Goal: Information Seeking & Learning: Understand process/instructions

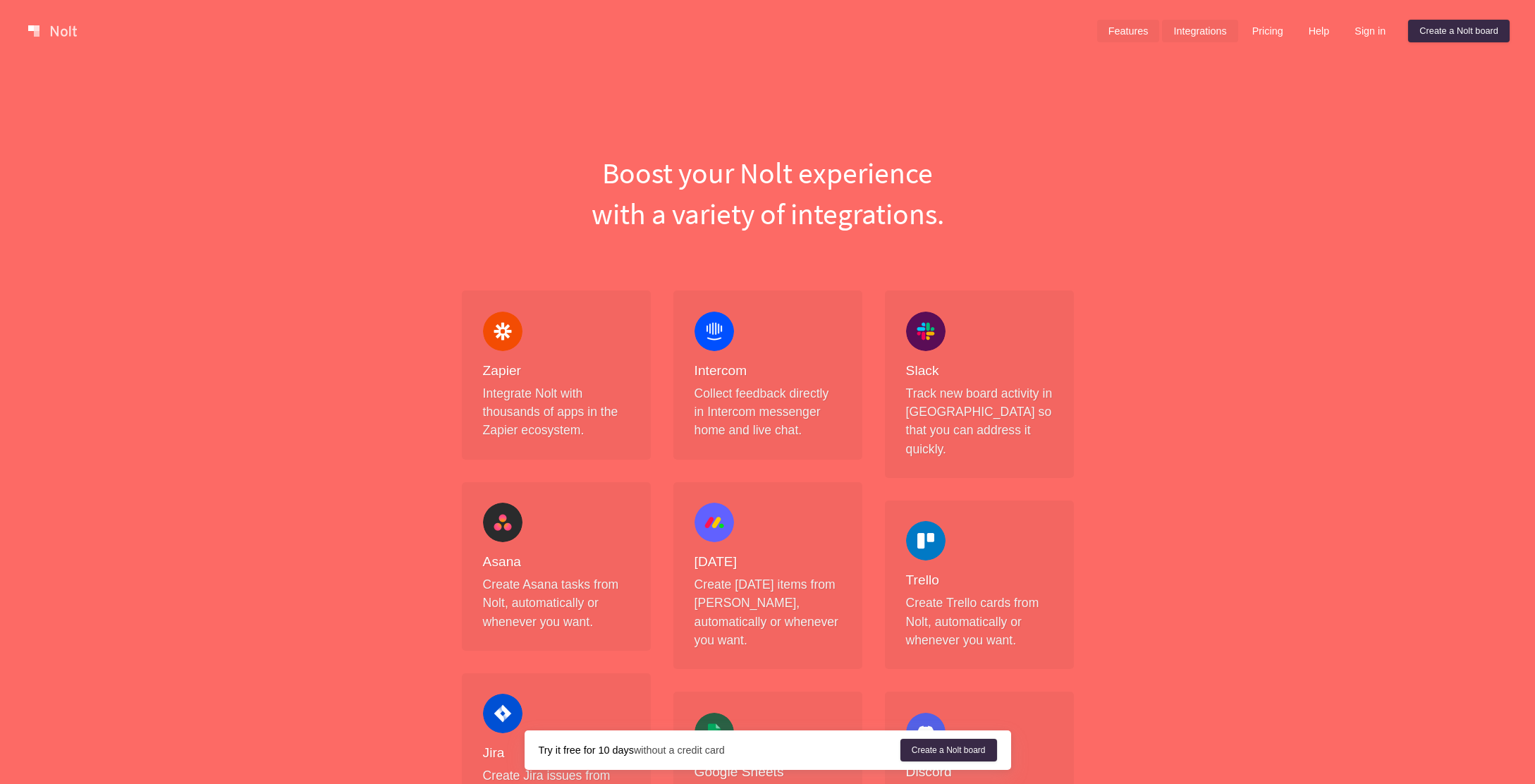
click at [1121, 36] on link "Features" at bounding box center [1128, 31] width 63 height 23
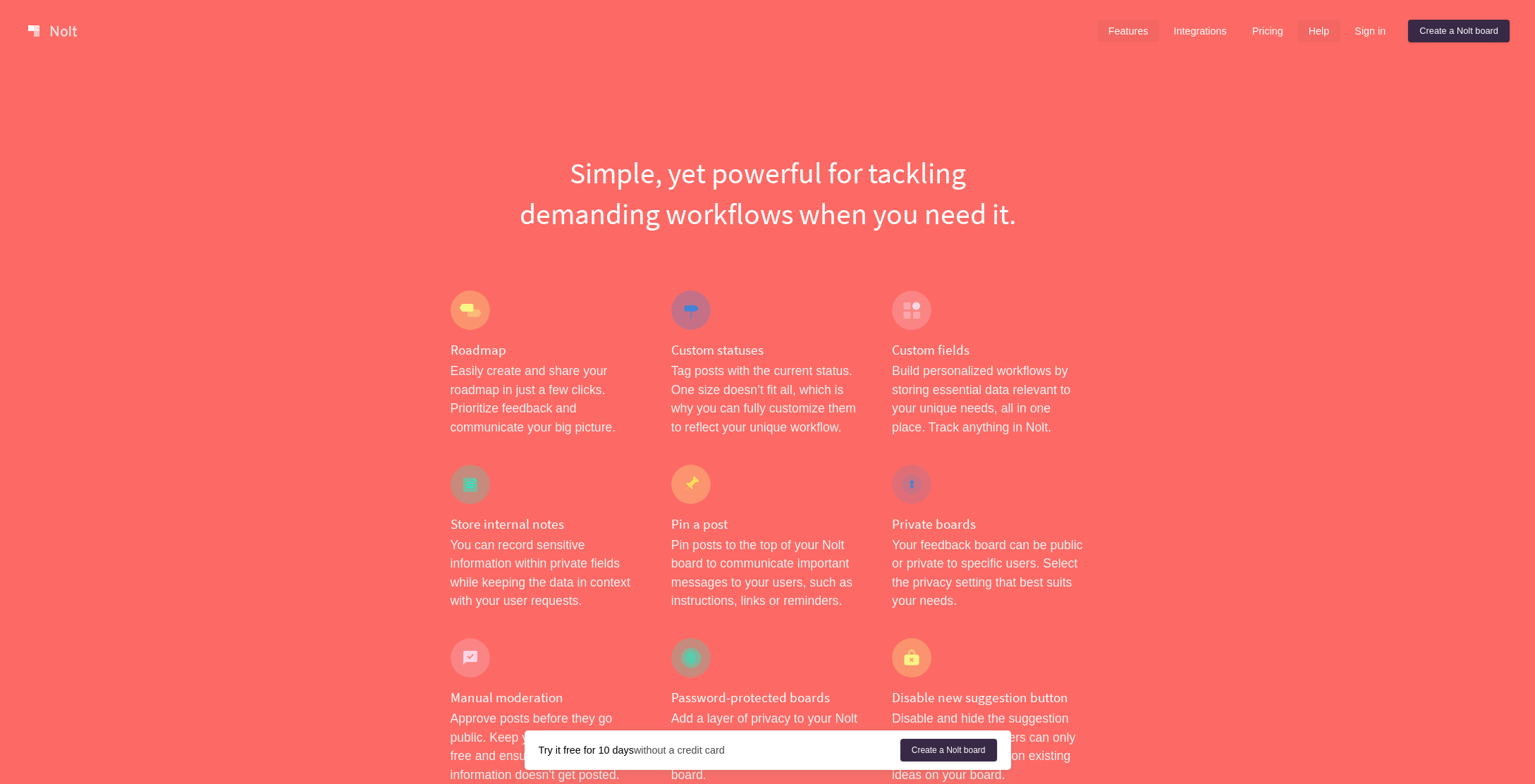
click at [1327, 29] on link "Help" at bounding box center [1319, 31] width 43 height 23
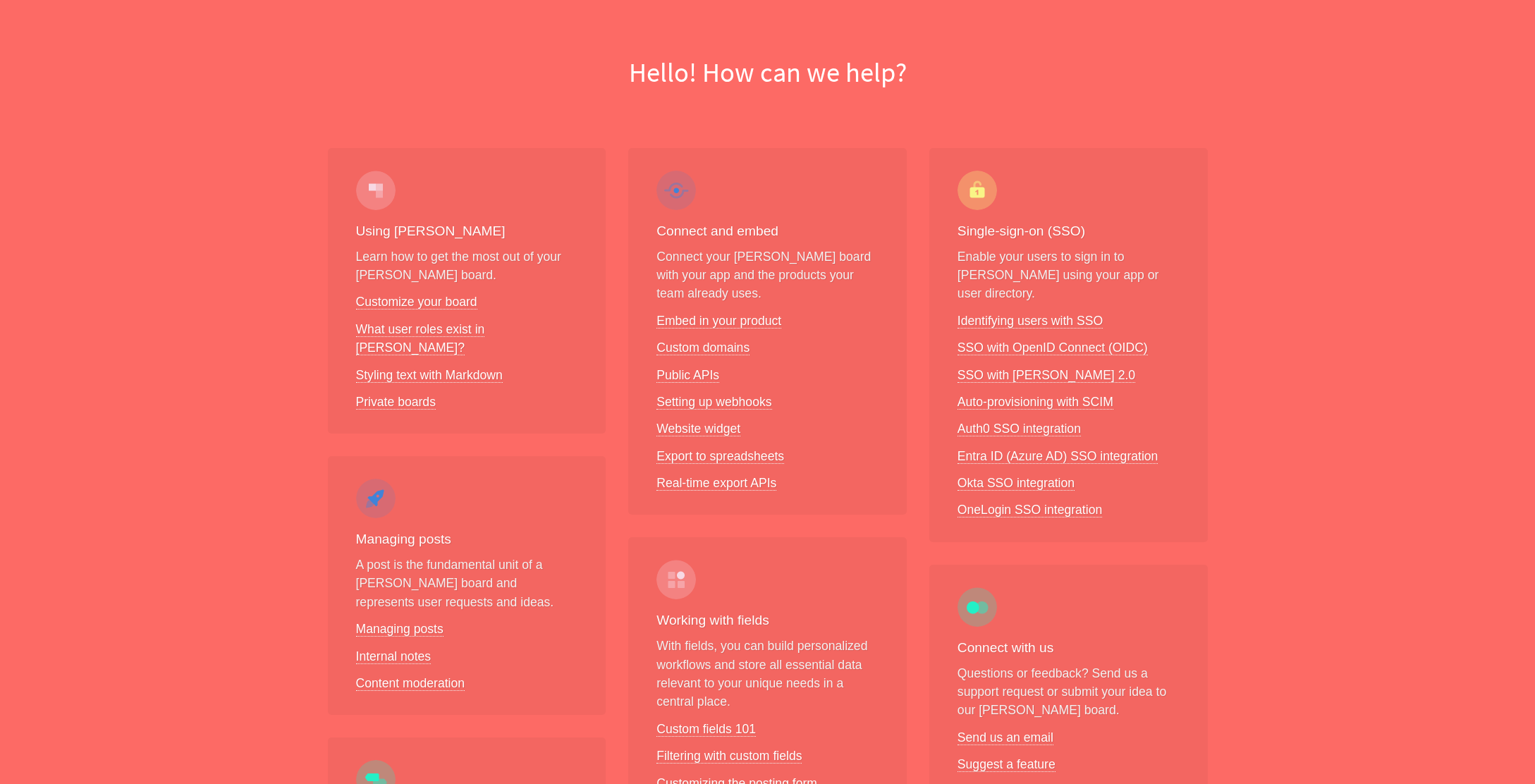
scroll to position [169, 0]
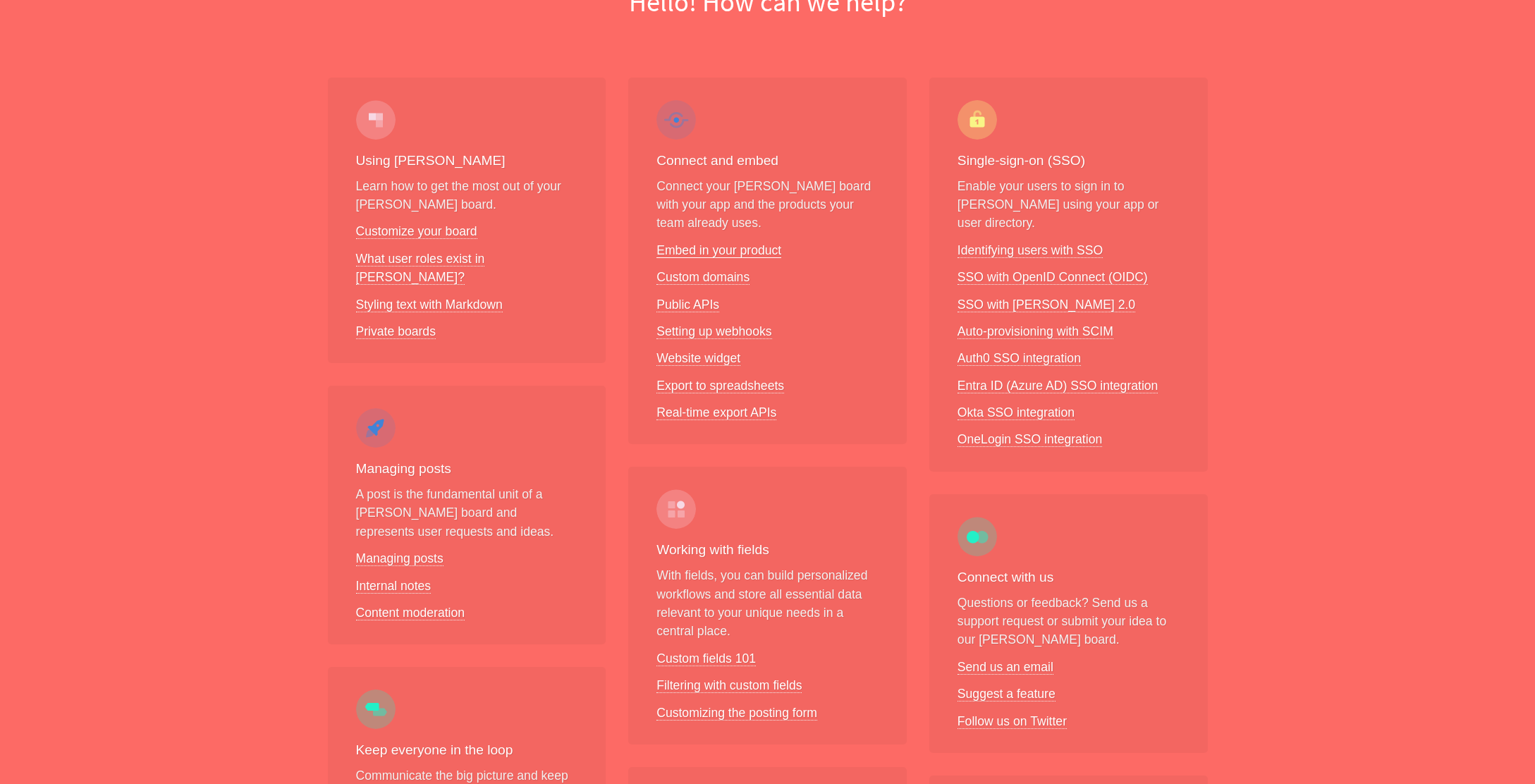
click at [707, 247] on link "Embed in your product" at bounding box center [719, 250] width 125 height 15
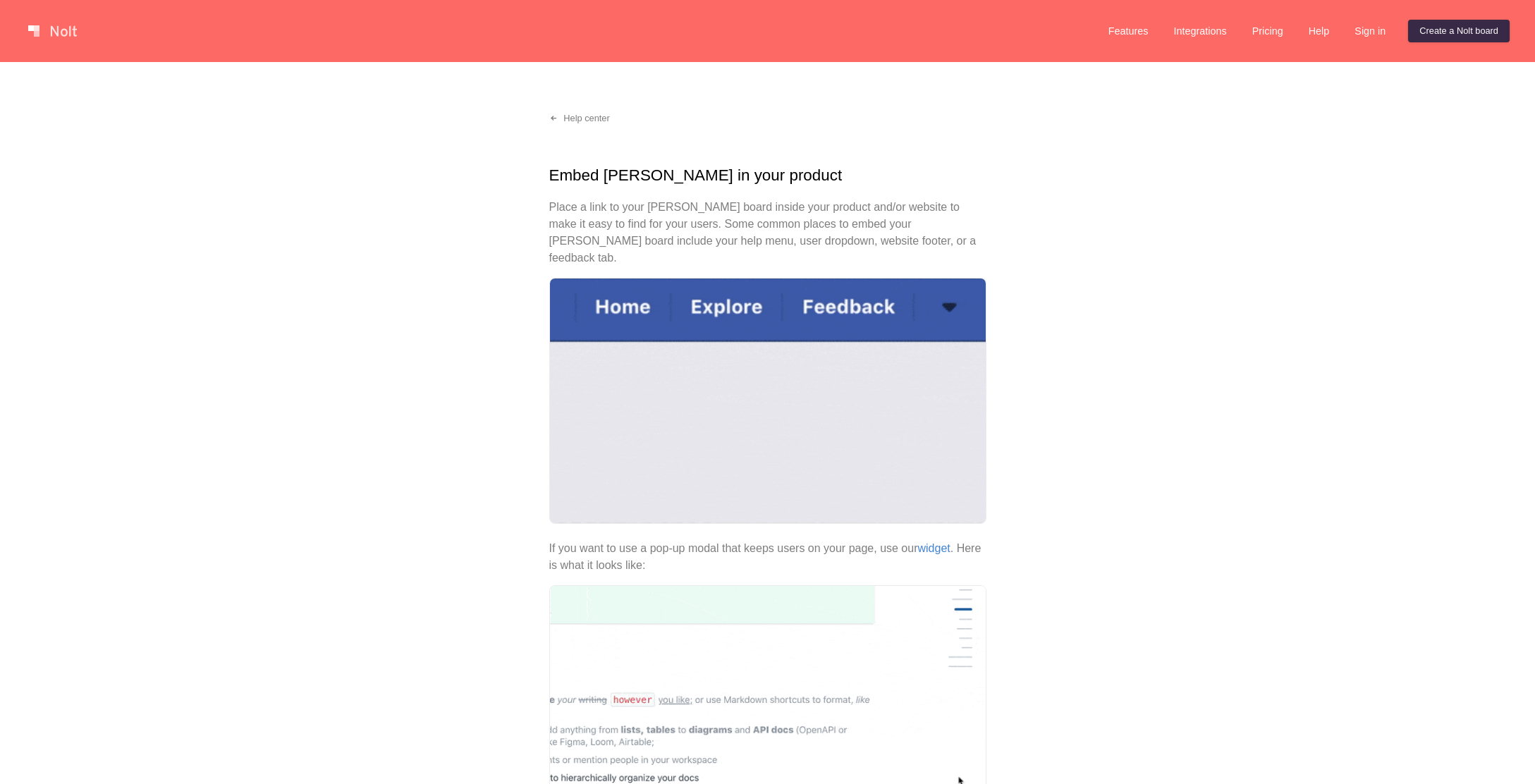
scroll to position [358, 0]
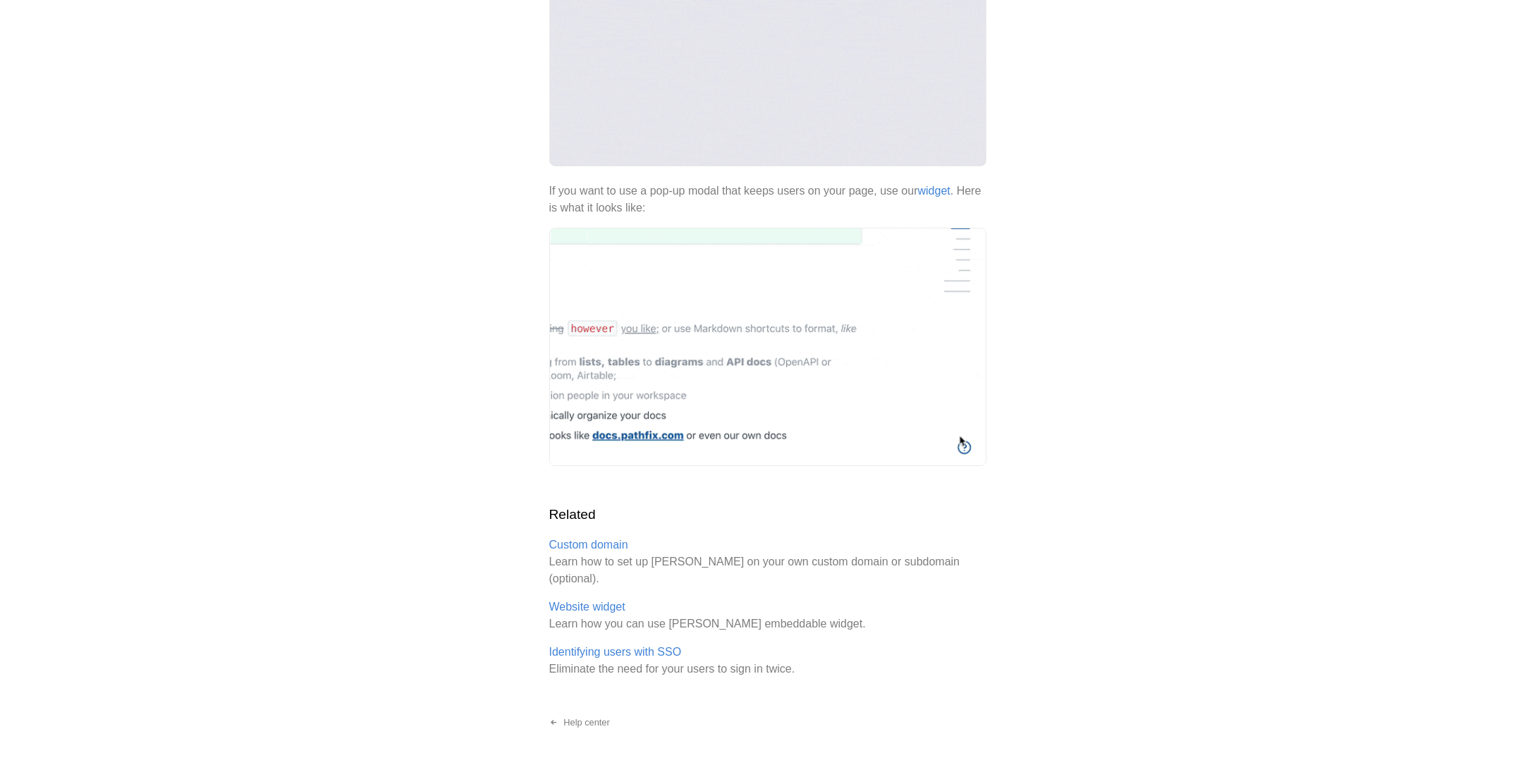
click at [1266, 343] on div "Help center Embed [PERSON_NAME] in your product Place a link to your [PERSON_NA…" at bounding box center [767, 261] width 1535 height 1114
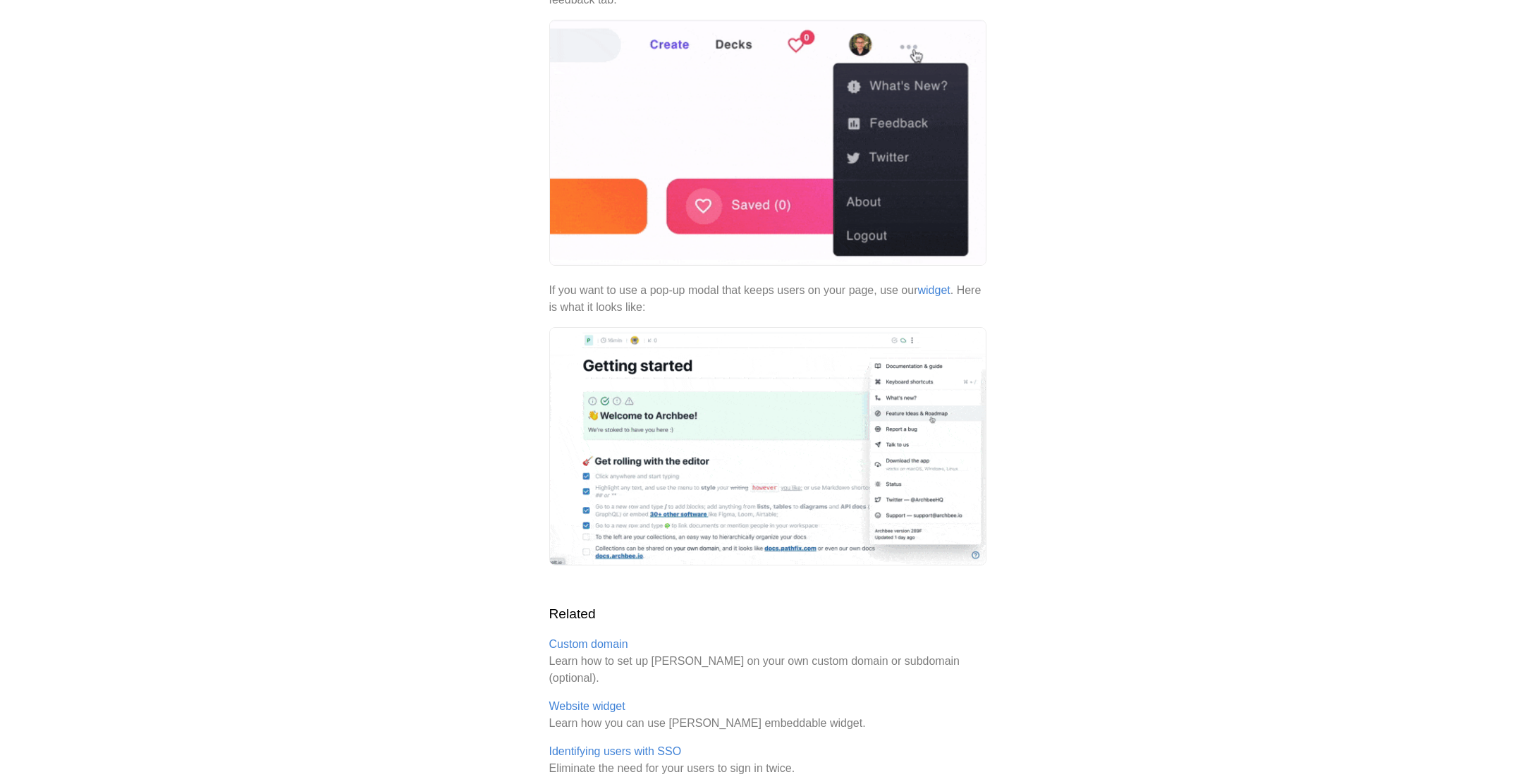
scroll to position [273, 0]
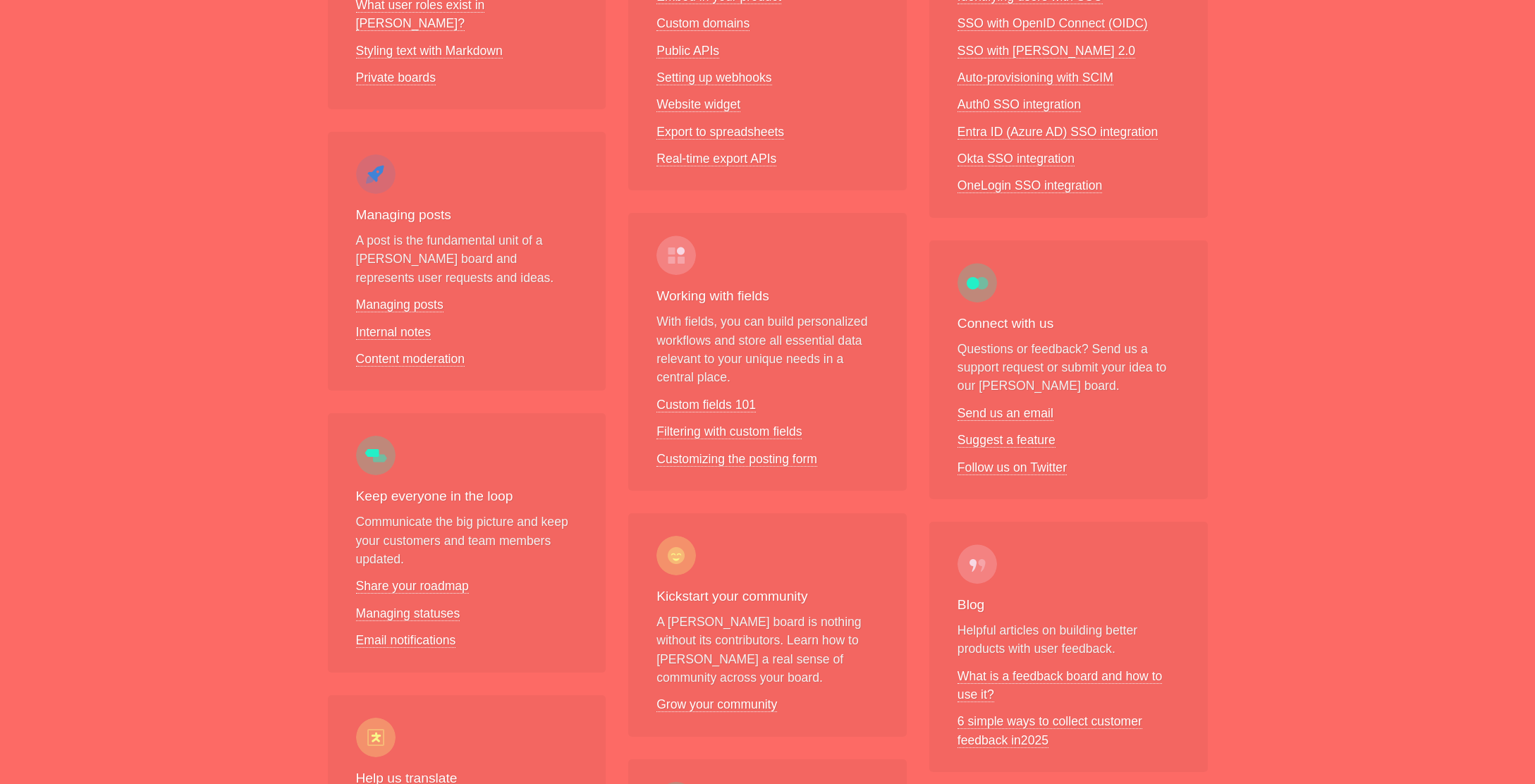
scroll to position [169, 0]
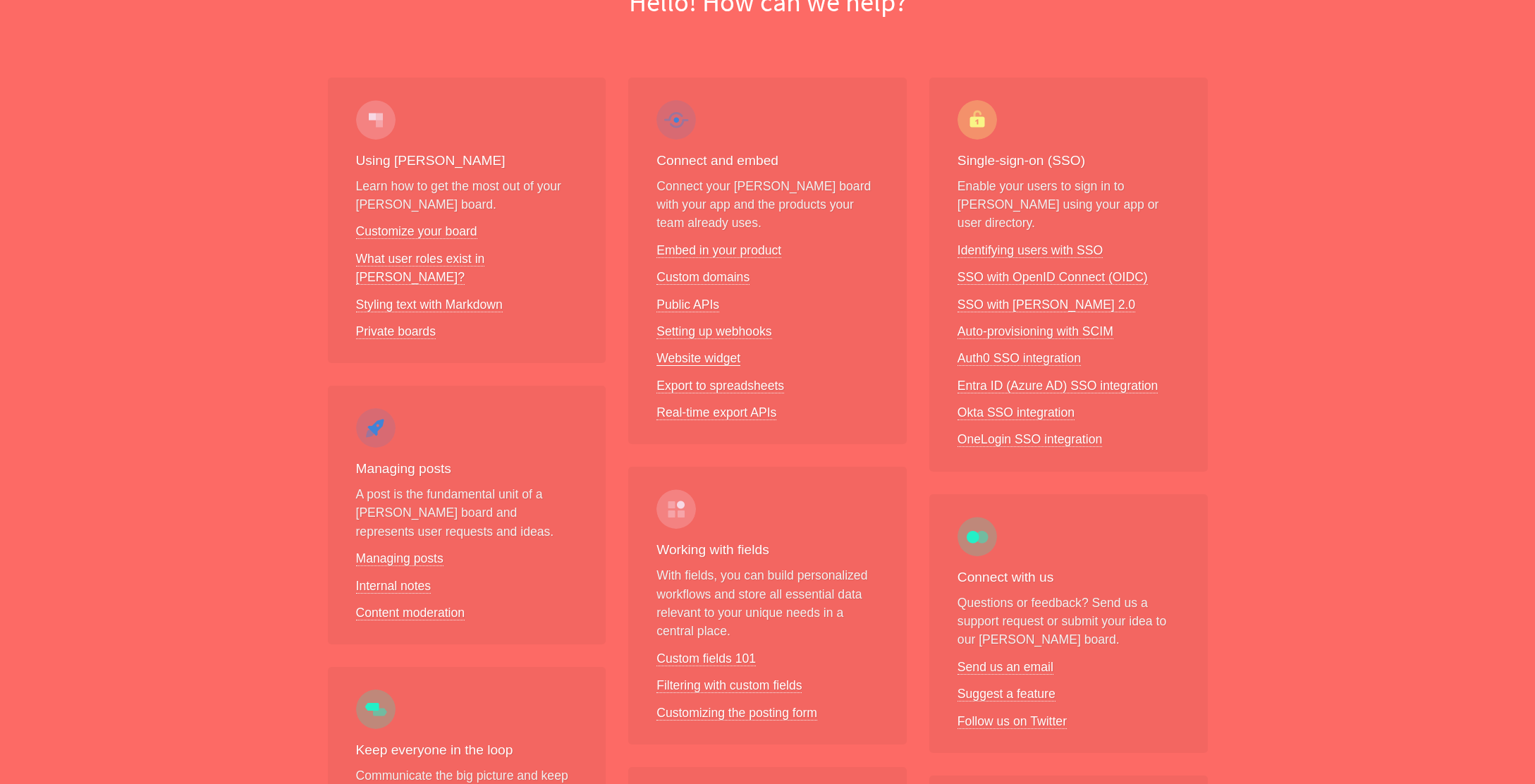
click at [719, 362] on link "Website widget" at bounding box center [699, 359] width 84 height 15
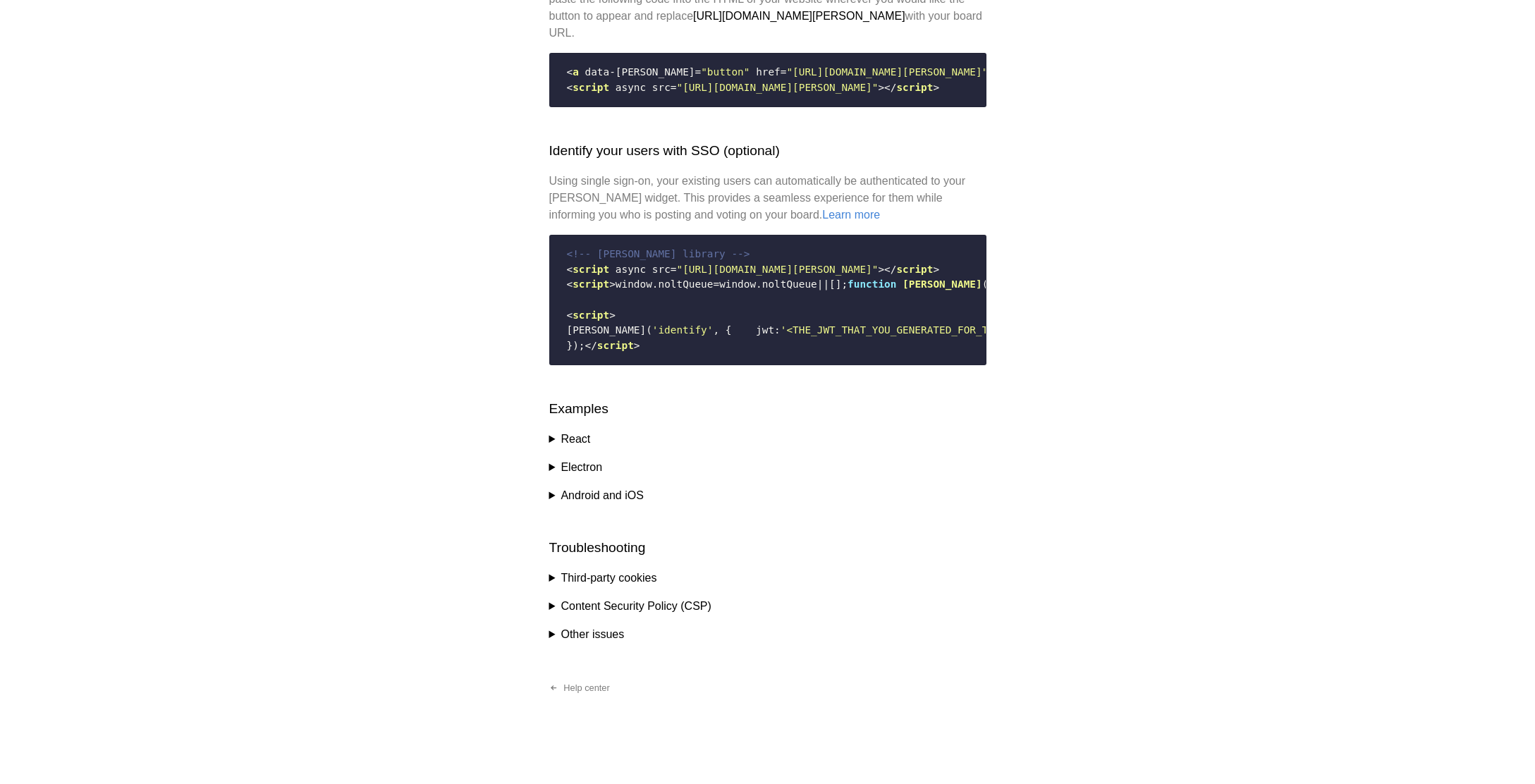
scroll to position [1862, 0]
click at [555, 444] on summary "React" at bounding box center [768, 439] width 437 height 17
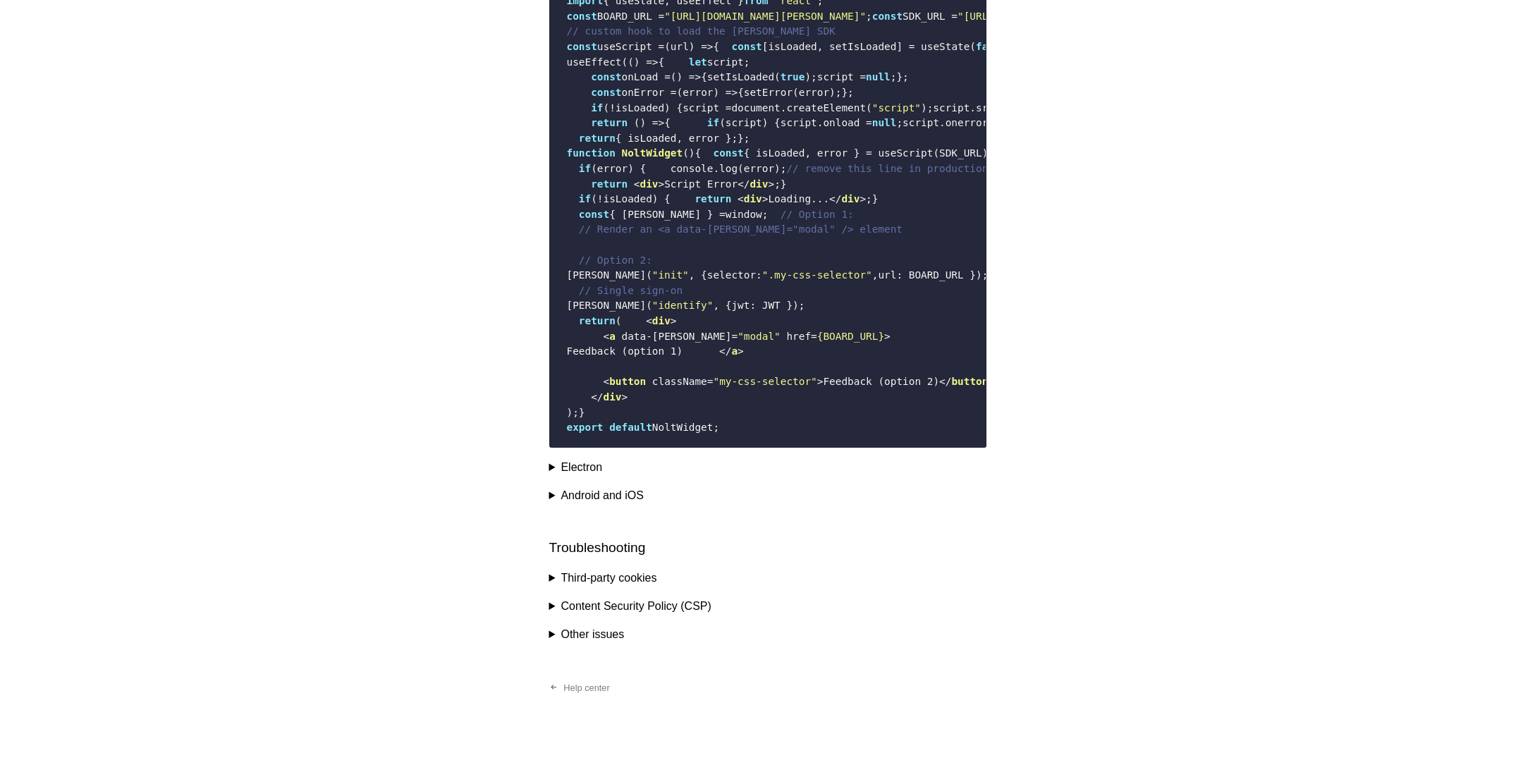
scroll to position [2538, 0]
